Goal: Task Accomplishment & Management: Manage account settings

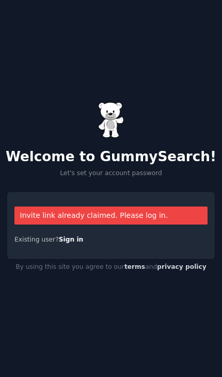
click at [156, 225] on div "Invite link already claimed. Please log in." at bounding box center [110, 216] width 193 height 18
click at [77, 243] on link "Sign in" at bounding box center [71, 239] width 25 height 7
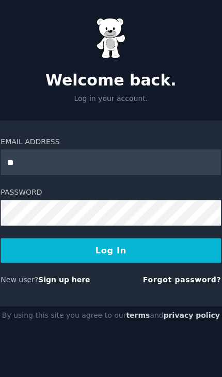
type input "*"
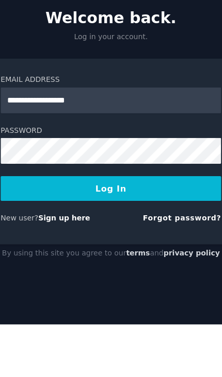
type input "**********"
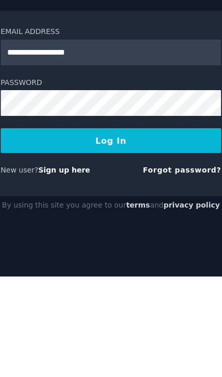
click at [153, 247] on button "Log In" at bounding box center [110, 258] width 193 height 22
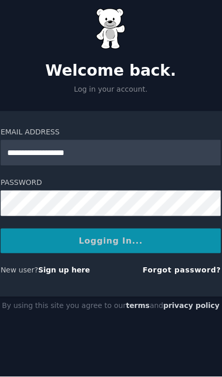
scroll to position [46, 0]
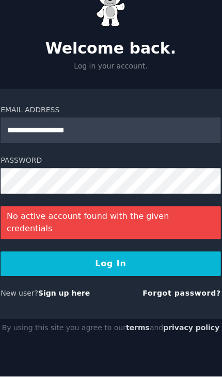
click at [169, 300] on link "Forgot password?" at bounding box center [173, 303] width 69 height 7
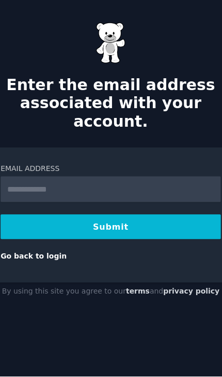
scroll to position [45, 0]
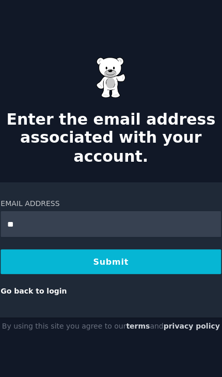
type input "*"
type input "**********"
click at [146, 235] on button "Submit" at bounding box center [110, 246] width 193 height 22
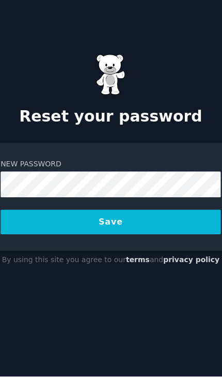
scroll to position [45, 0]
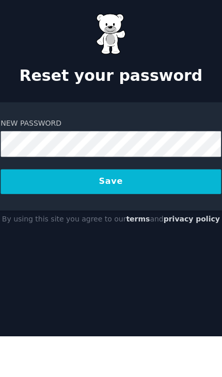
click at [29, 231] on button "Save" at bounding box center [110, 242] width 193 height 22
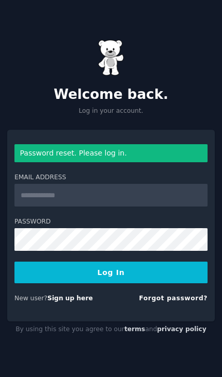
click at [148, 207] on input "Email Address" at bounding box center [110, 195] width 193 height 23
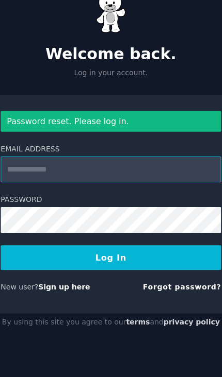
type input "**********"
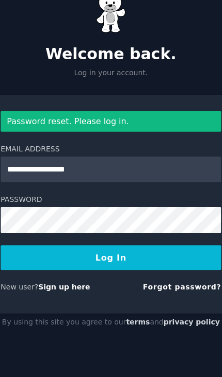
click at [97, 262] on button "Log In" at bounding box center [110, 273] width 193 height 22
